Goal: Entertainment & Leisure: Consume media (video, audio)

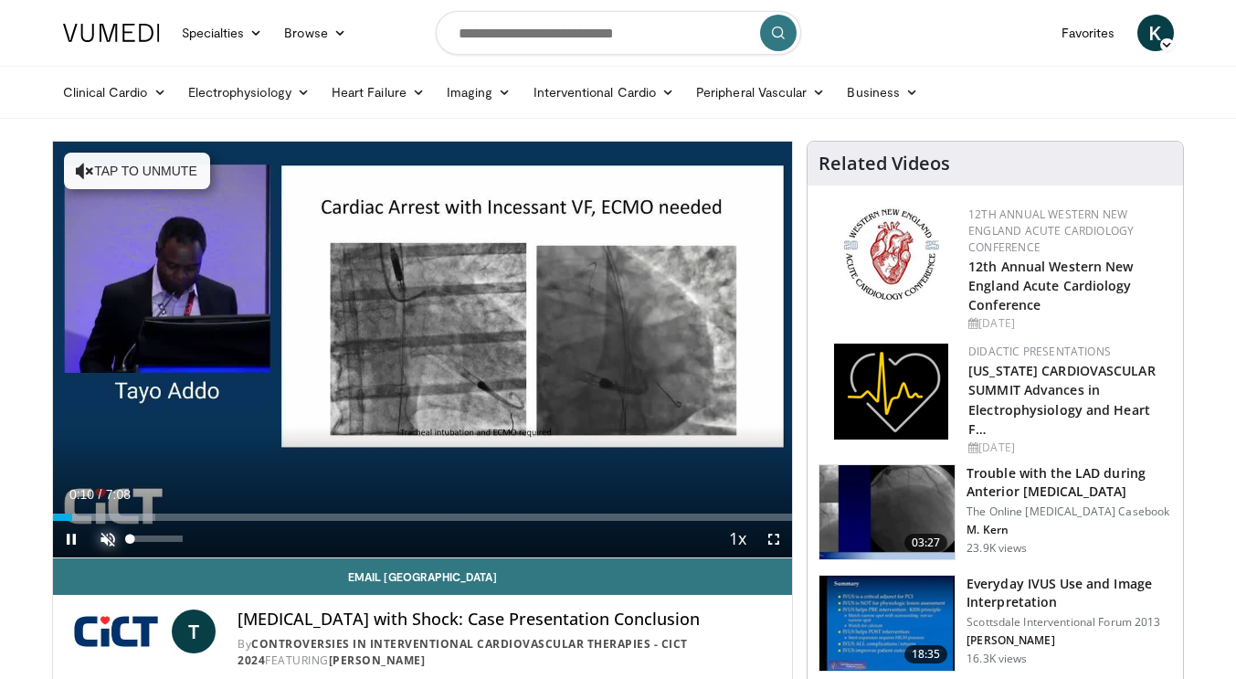
click at [107, 532] on span "Video Player" at bounding box center [108, 539] width 37 height 37
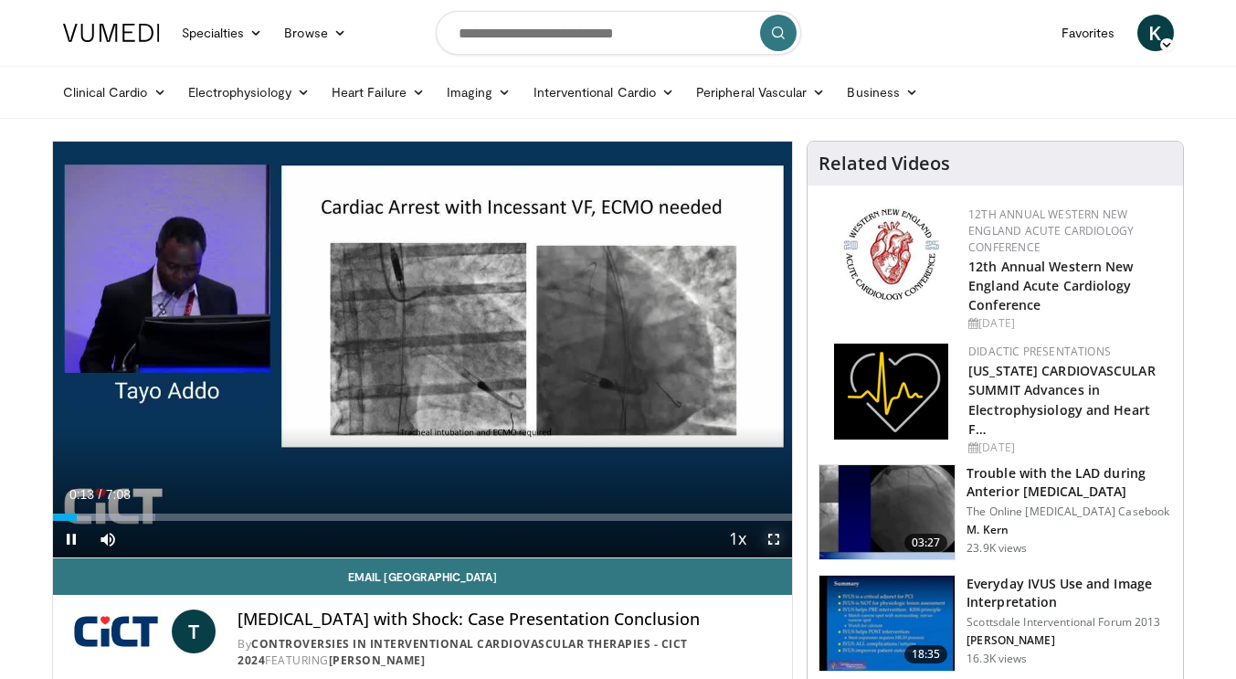
click at [773, 546] on span "Video Player" at bounding box center [774, 539] width 37 height 37
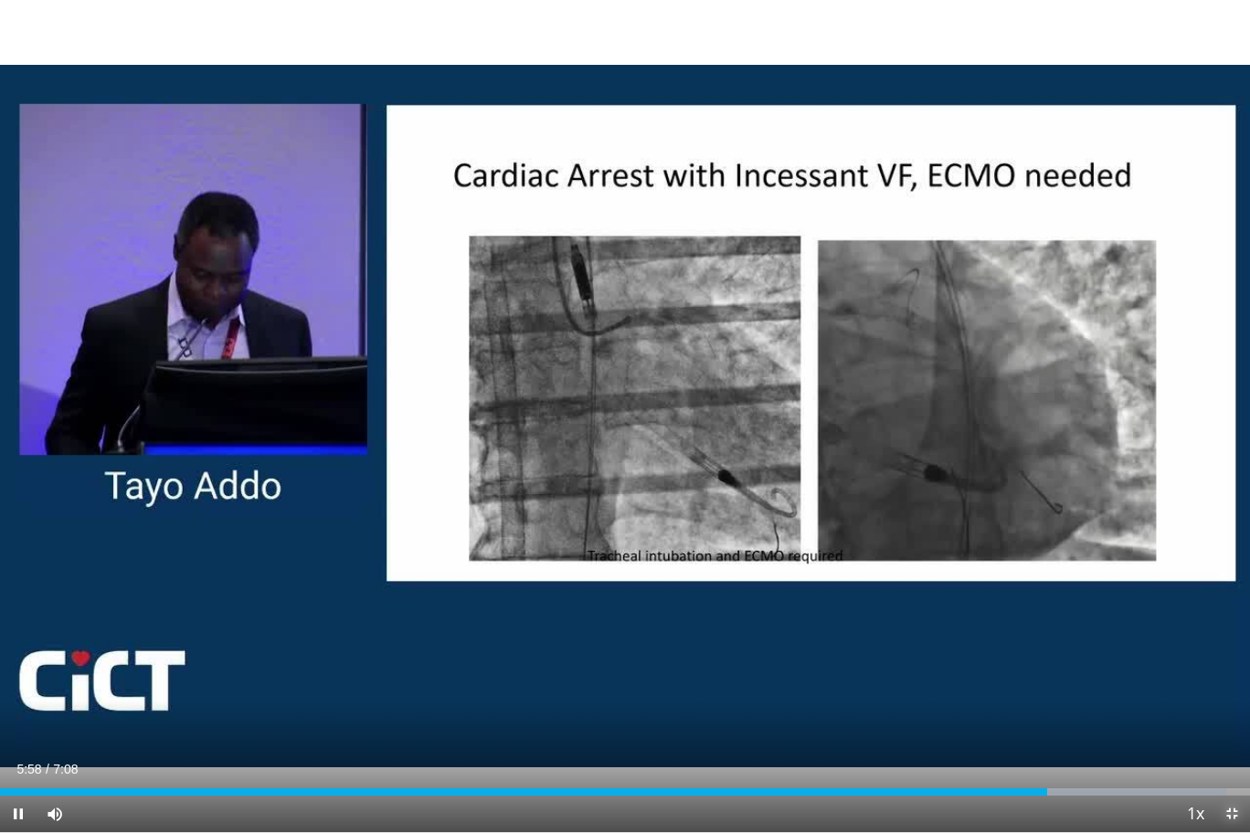
click at [1235, 678] on span "Video Player" at bounding box center [1232, 814] width 37 height 37
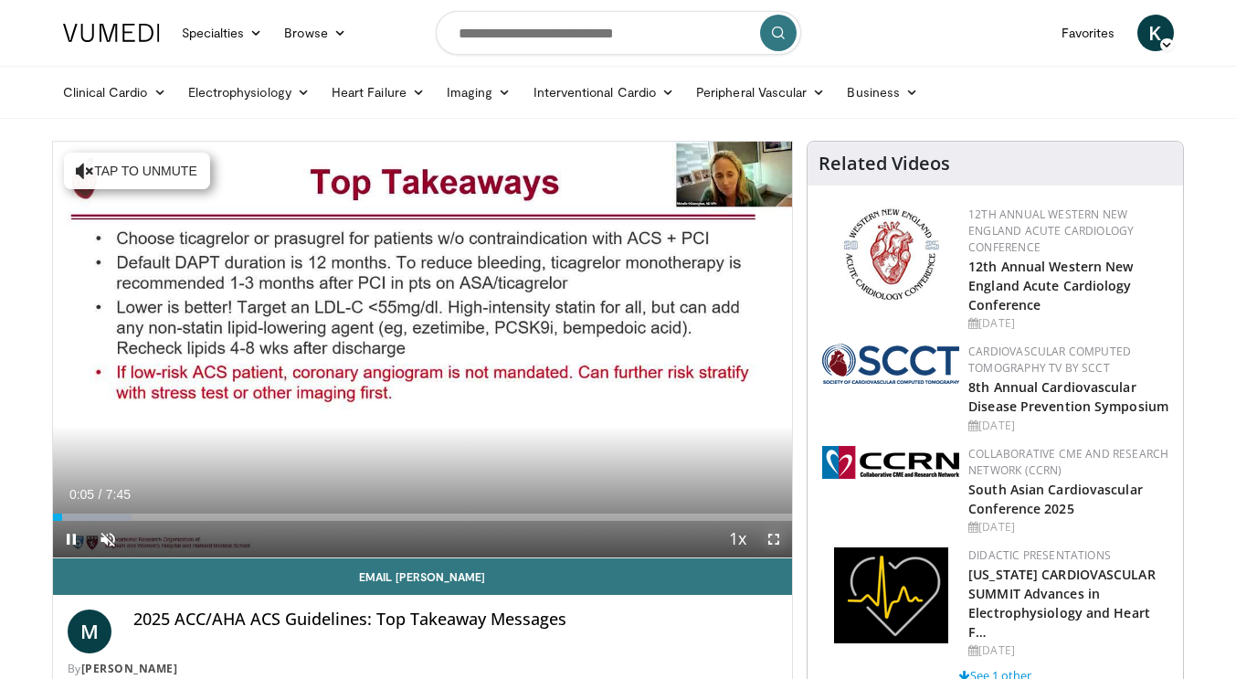
click at [771, 542] on span "Video Player" at bounding box center [774, 539] width 37 height 37
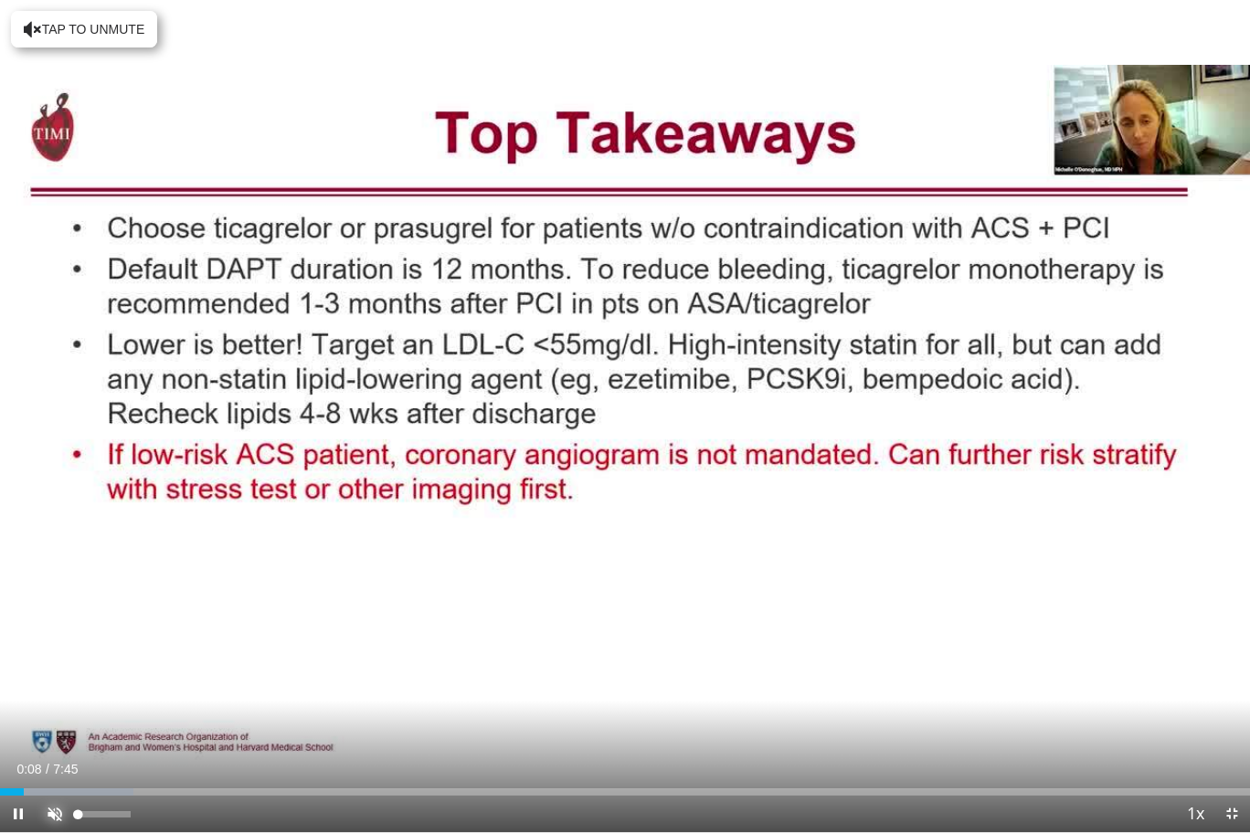
click at [64, 678] on span "Video Player" at bounding box center [55, 814] width 37 height 37
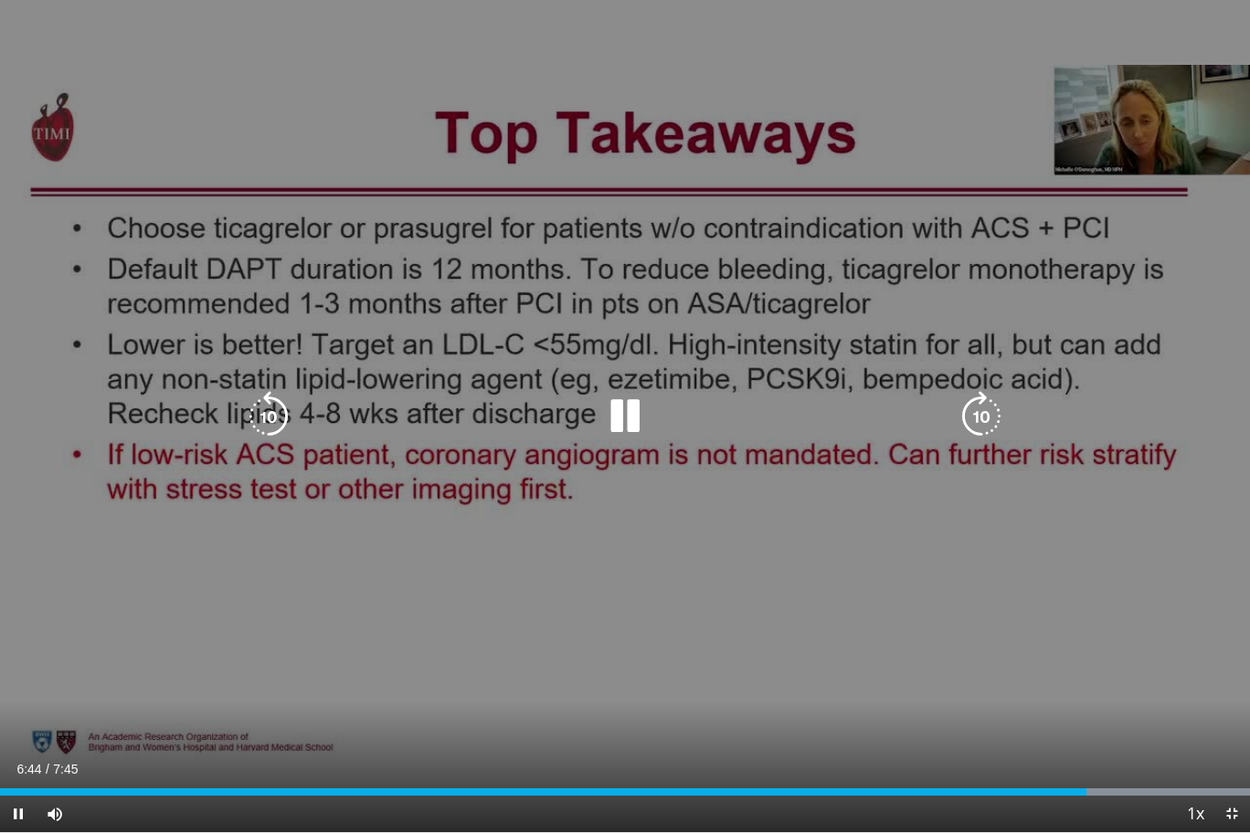
click at [631, 411] on icon "Video Player" at bounding box center [624, 416] width 51 height 51
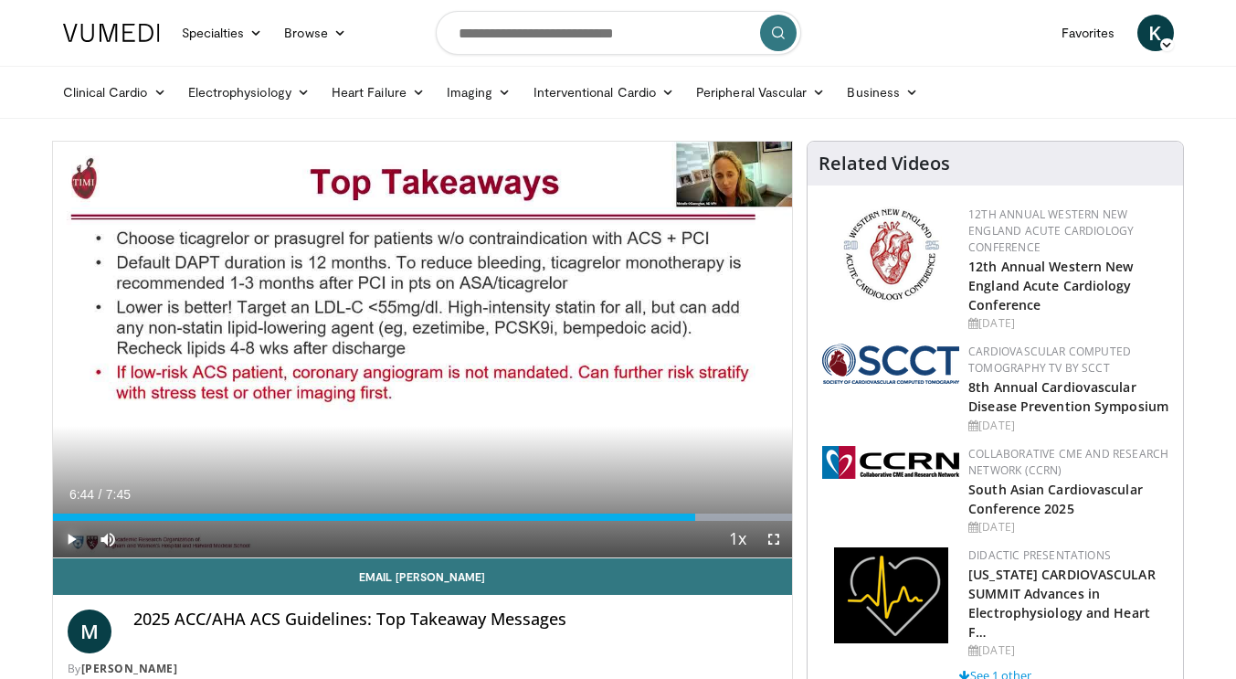
click at [69, 533] on span "Video Player" at bounding box center [71, 539] width 37 height 37
click at [773, 535] on span "Video Player" at bounding box center [774, 539] width 37 height 37
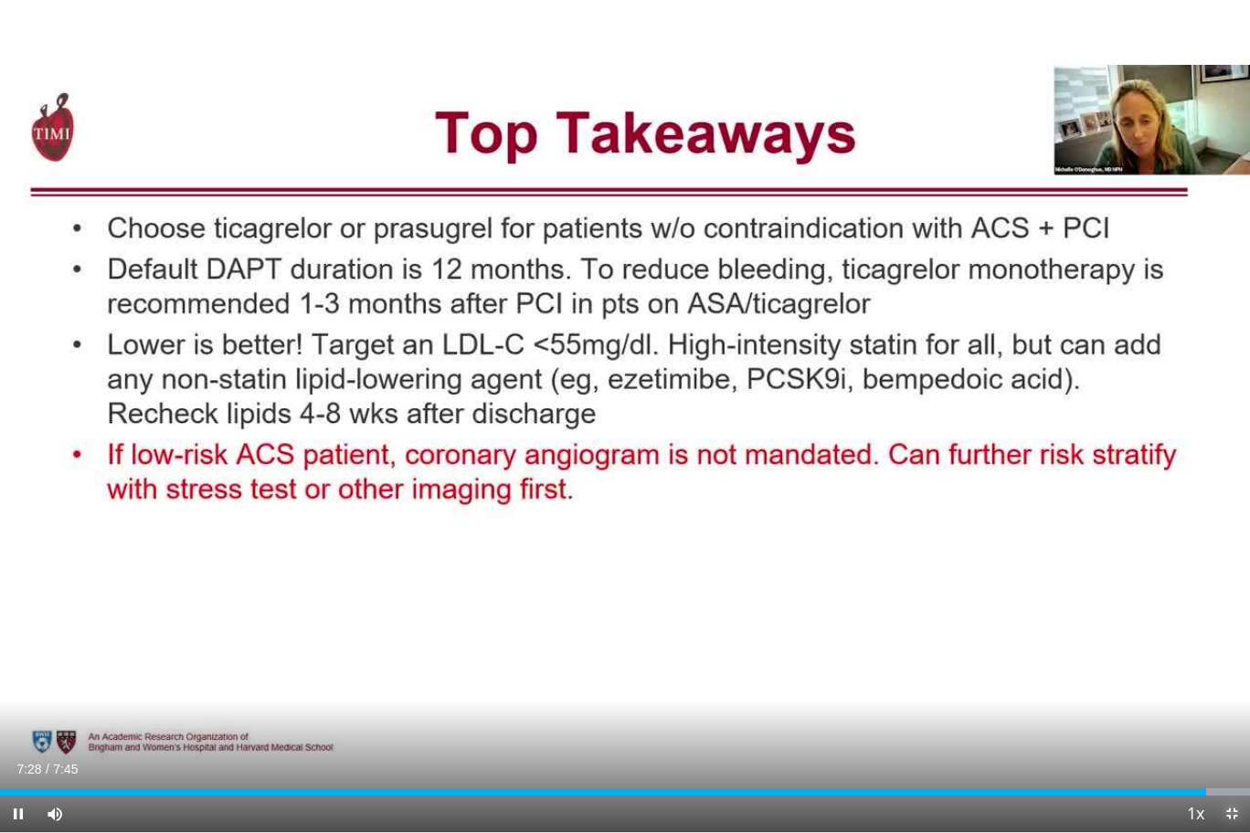
click at [1235, 678] on span "Video Player" at bounding box center [1232, 814] width 37 height 37
